Goal: Task Accomplishment & Management: Complete application form

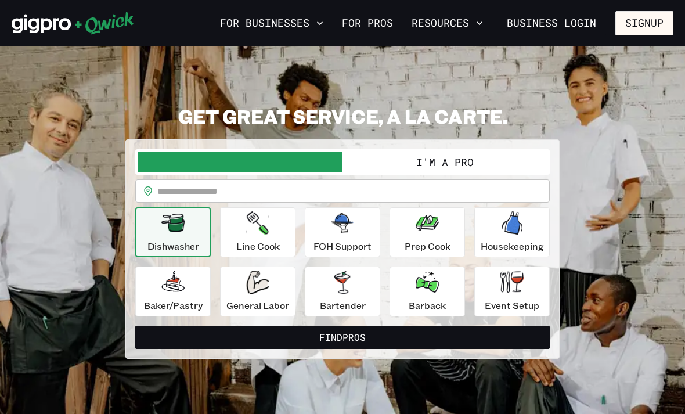
click at [436, 192] on input "text" at bounding box center [353, 190] width 392 height 23
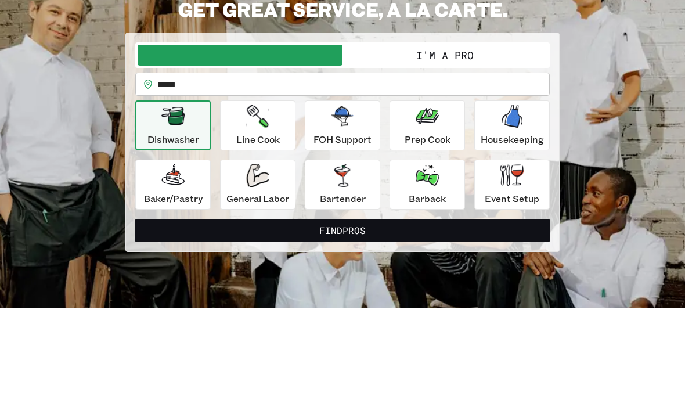
type input "*****"
click at [343, 326] on button "Find Pros" at bounding box center [342, 337] width 414 height 23
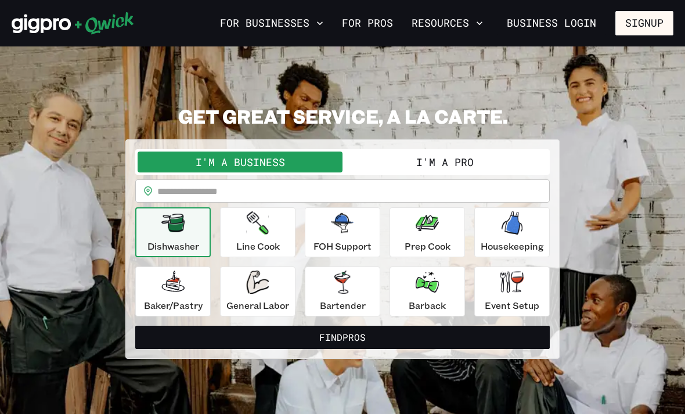
click at [494, 163] on button "I'm a Pro" at bounding box center [445, 162] width 205 height 21
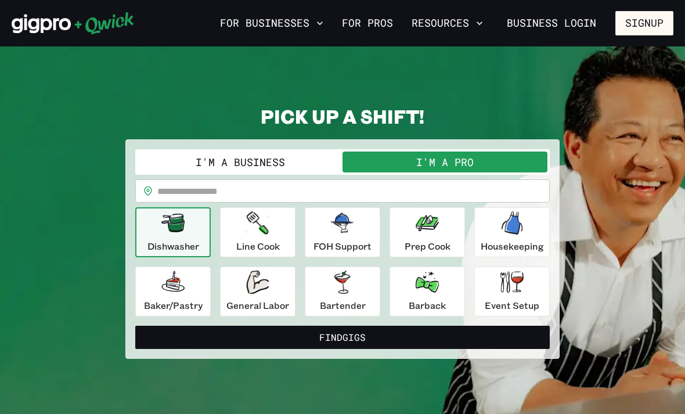
click at [212, 197] on input "text" at bounding box center [353, 190] width 392 height 23
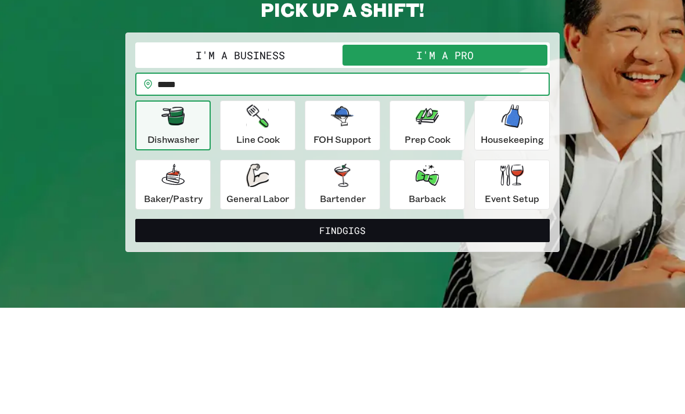
type input "*****"
click at [343, 326] on button "Find Gigs" at bounding box center [342, 337] width 414 height 23
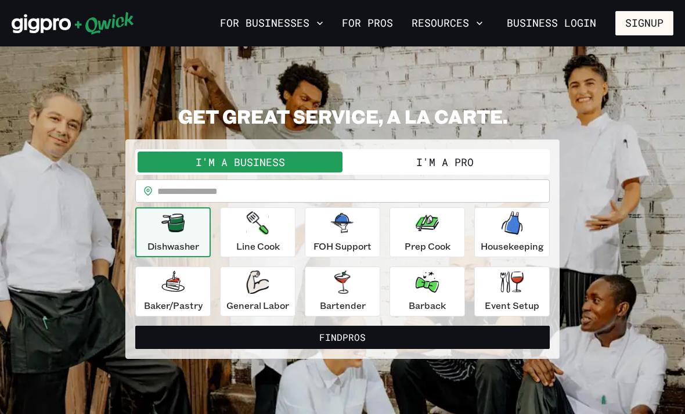
click at [502, 163] on button "I'm a Pro" at bounding box center [445, 162] width 205 height 21
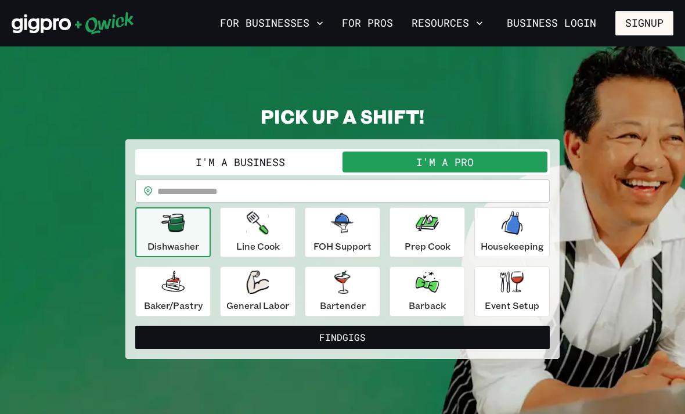
click at [354, 289] on icon "button" at bounding box center [342, 282] width 23 height 23
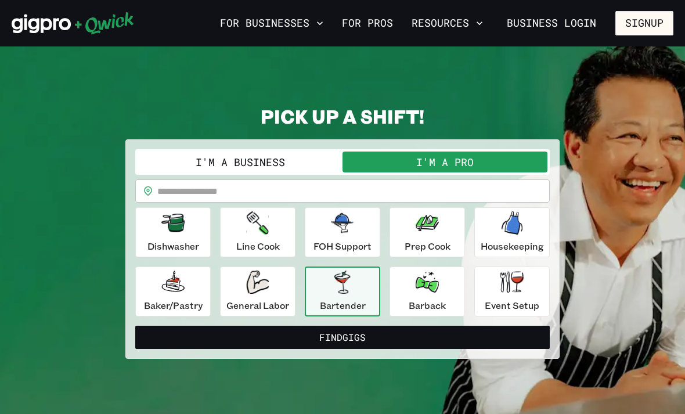
click at [392, 333] on button "Find Gigs" at bounding box center [342, 337] width 414 height 23
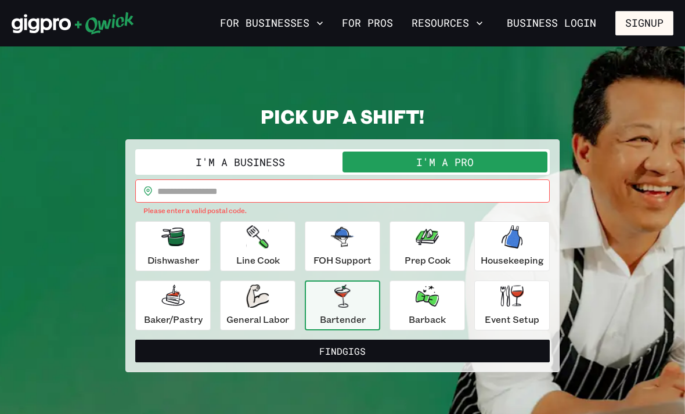
click at [466, 194] on input "text" at bounding box center [353, 190] width 392 height 23
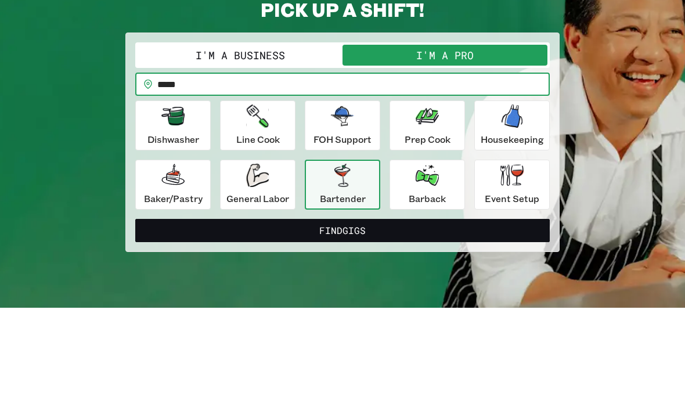
scroll to position [107, 0]
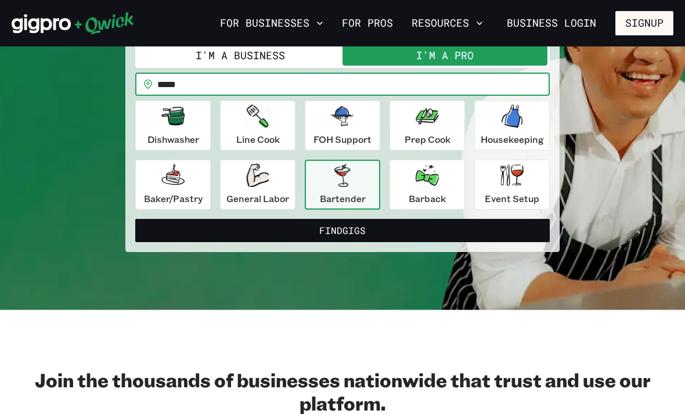
type input "*****"
click at [405, 231] on button "Find Gigs" at bounding box center [342, 230] width 414 height 23
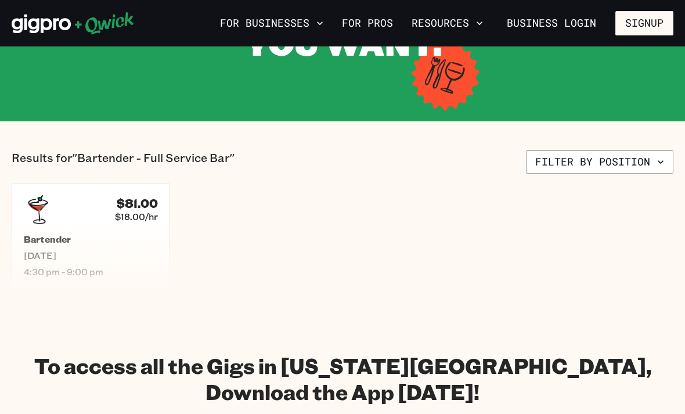
scroll to position [145, 0]
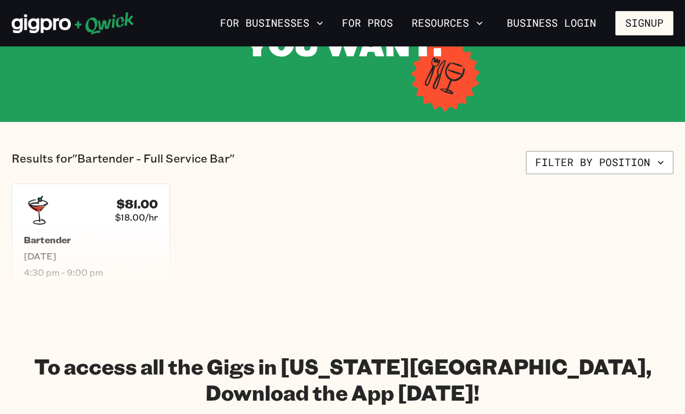
click at [124, 260] on span "Sat, Oct 18" at bounding box center [91, 256] width 134 height 12
